Goal: Check status

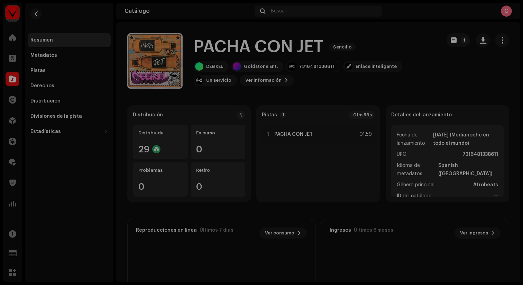
click at [400, 19] on div "PACHA CON JET 3017695 Metadatos Distribución Idioma de metadatos Spanish ([GEOG…" at bounding box center [261, 142] width 523 height 285
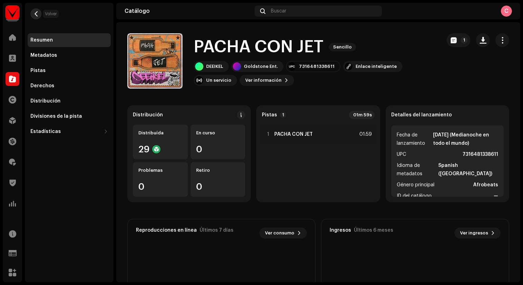
click at [38, 12] on span "button" at bounding box center [36, 14] width 5 height 6
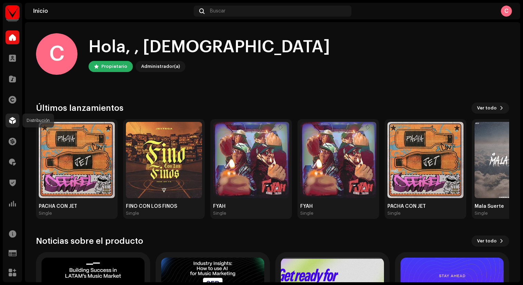
click at [13, 121] on span at bounding box center [12, 121] width 7 height 6
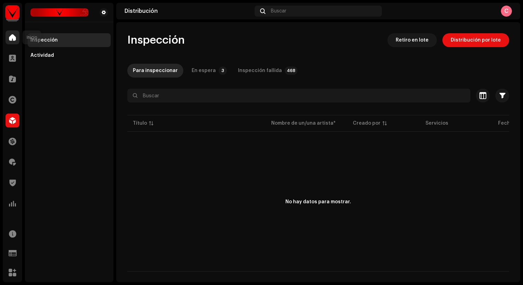
click at [10, 36] on span at bounding box center [12, 38] width 7 height 6
